Goal: Find specific page/section: Find specific page/section

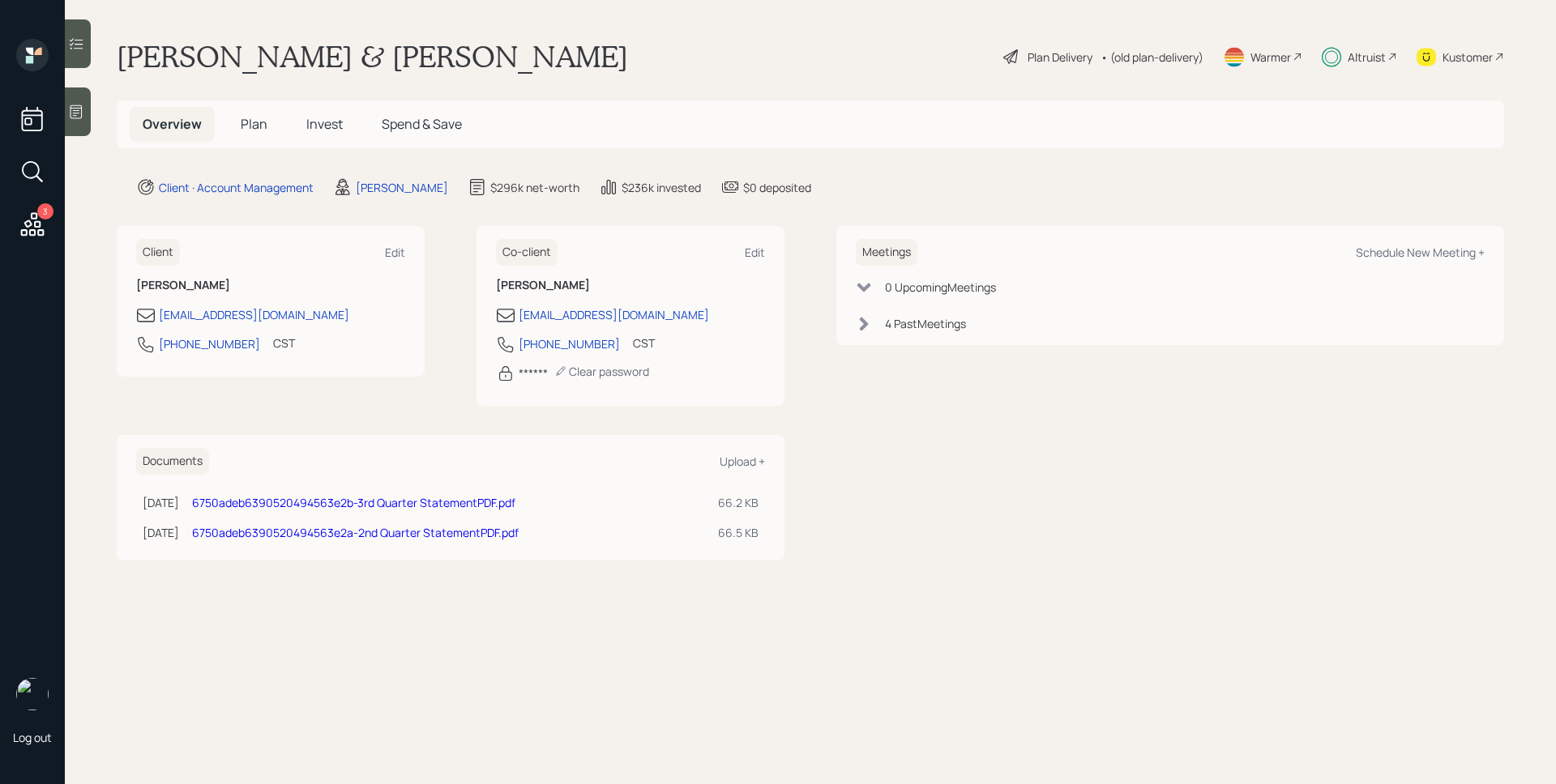
click at [1343, 61] on div "Altruist" at bounding box center [1360, 57] width 76 height 36
